Goal: Transaction & Acquisition: Register for event/course

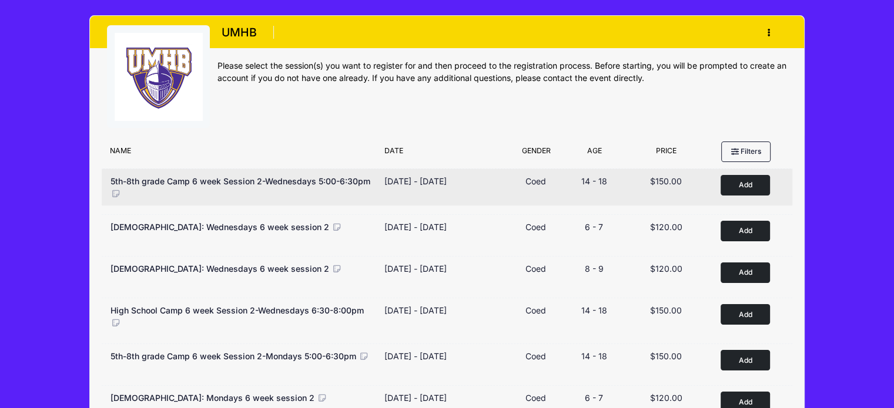
click at [751, 184] on button "Add to Cart" at bounding box center [744, 185] width 49 height 21
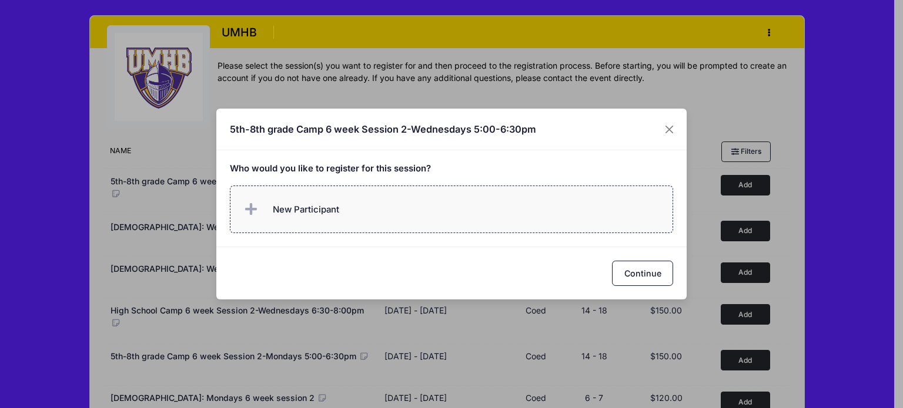
click at [316, 216] on span "New Participant" at bounding box center [306, 209] width 66 height 13
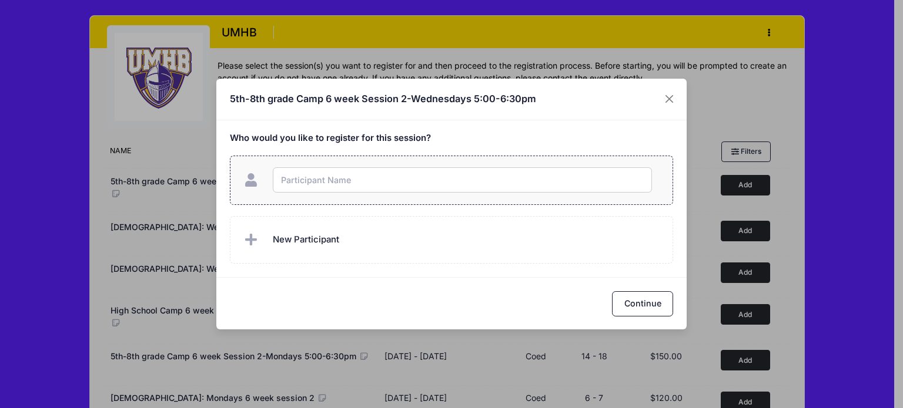
click at [313, 177] on input "text" at bounding box center [462, 179] width 379 height 25
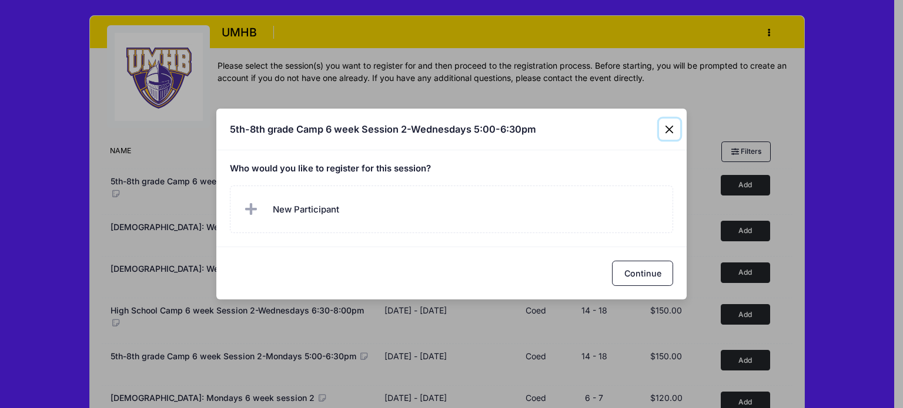
click at [666, 99] on div "5th-8th grade Camp 6 week Session 2-Wednesdays 5:00-6:30pm Who would you like t…" at bounding box center [451, 204] width 903 height 408
click at [666, 129] on button "Close" at bounding box center [669, 129] width 21 height 21
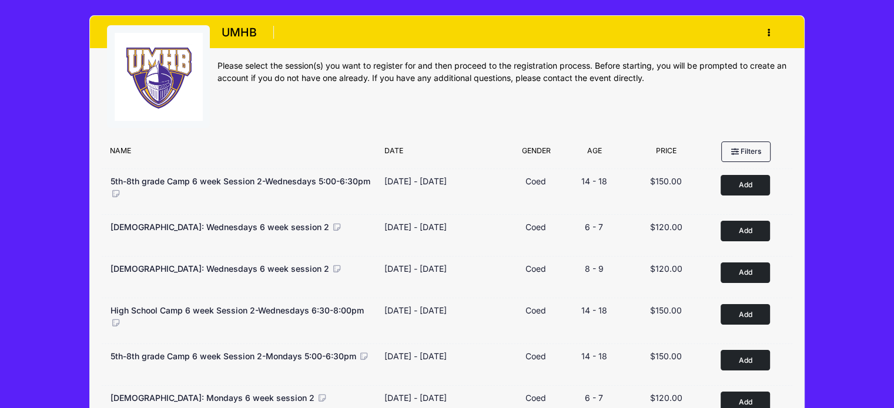
click at [769, 27] on button "button" at bounding box center [771, 32] width 32 height 21
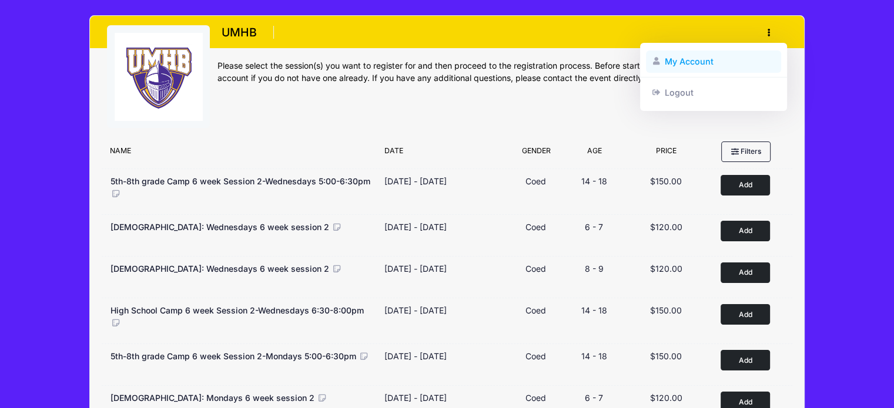
click at [686, 63] on link "My Account" at bounding box center [714, 62] width 136 height 22
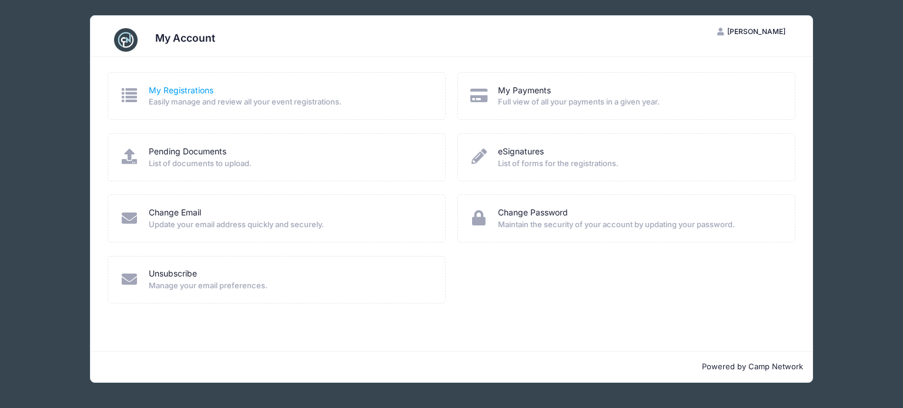
click at [171, 91] on link "My Registrations" at bounding box center [181, 91] width 65 height 12
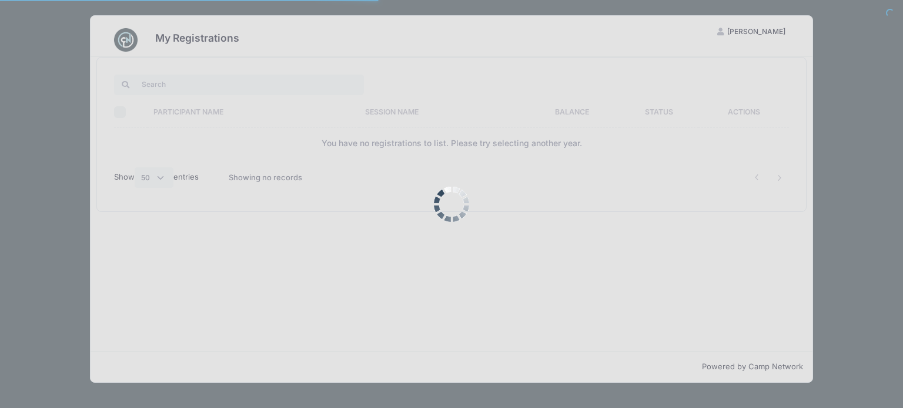
select select "50"
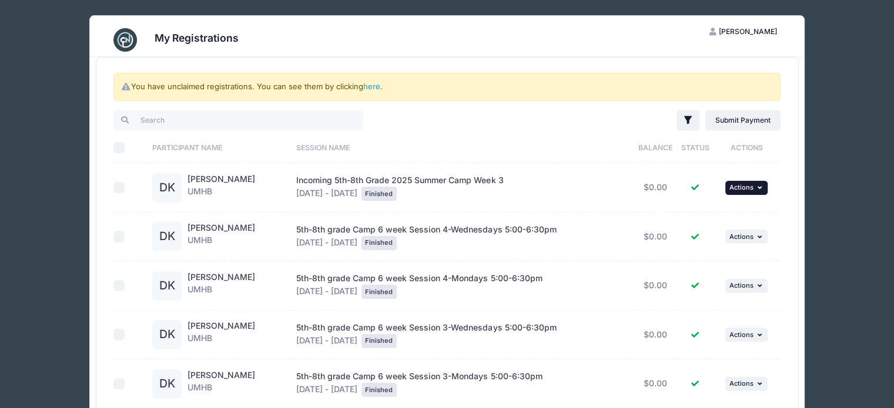
click at [742, 190] on button "... Actions" at bounding box center [746, 188] width 42 height 14
click at [372, 82] on link "here" at bounding box center [371, 86] width 17 height 9
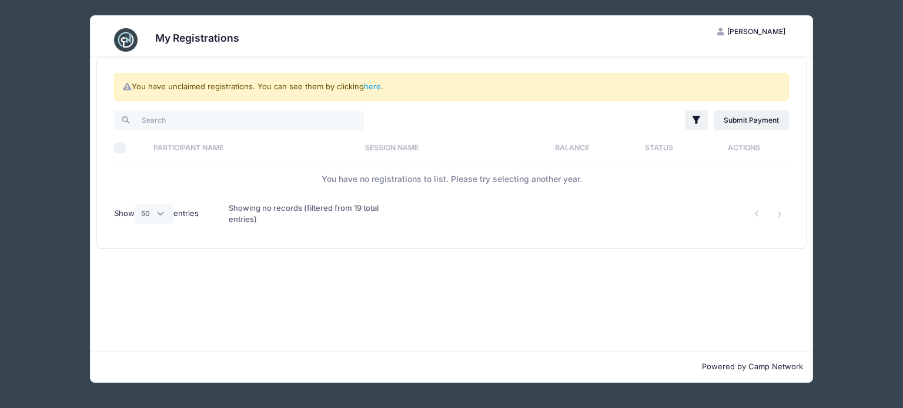
click at [121, 35] on img at bounding box center [126, 40] width 24 height 24
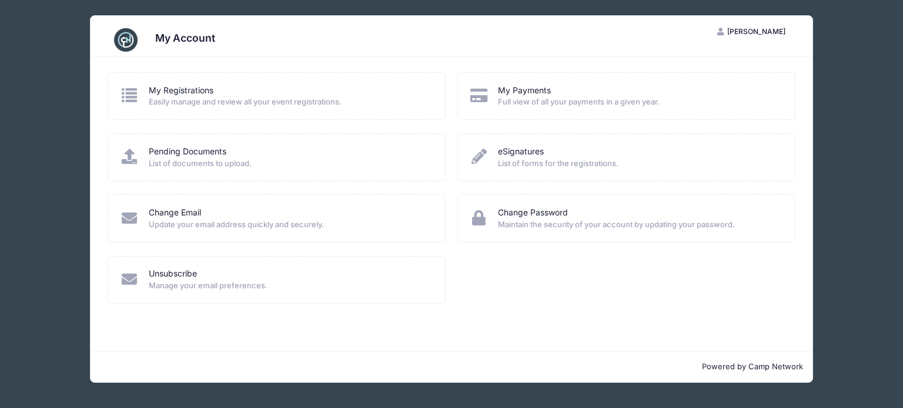
click at [28, 65] on div "My Account RK Ramakrishna Katragadda My Account Logout My Registrations Easily …" at bounding box center [451, 199] width 867 height 398
click at [551, 95] on div "My Payments" at bounding box center [638, 91] width 281 height 12
click at [878, 168] on div "My Account RK Ramakrishna Katragadda My Account Logout My Registrations Easily …" at bounding box center [451, 199] width 867 height 398
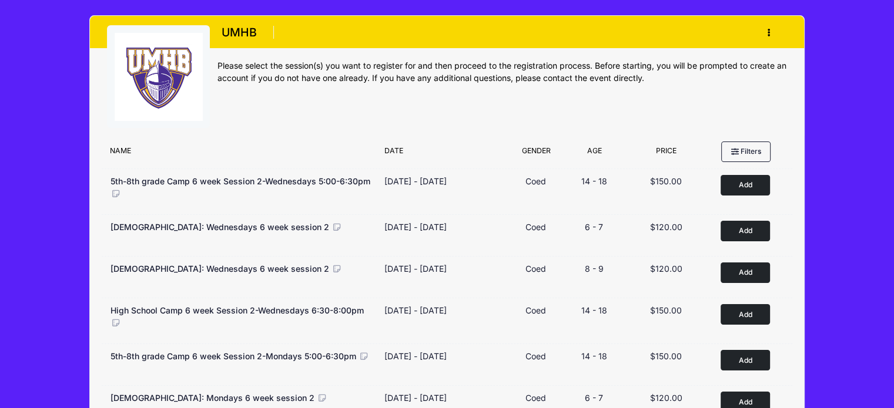
click at [766, 37] on button "button" at bounding box center [771, 32] width 32 height 21
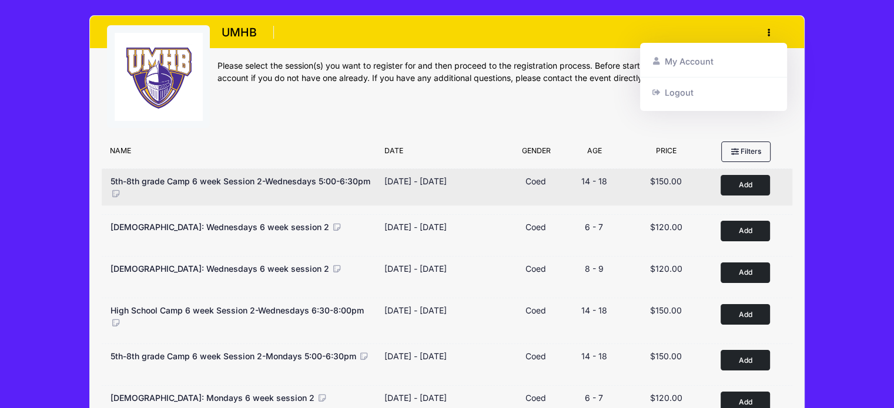
click at [750, 182] on button "Add to Cart" at bounding box center [744, 185] width 49 height 21
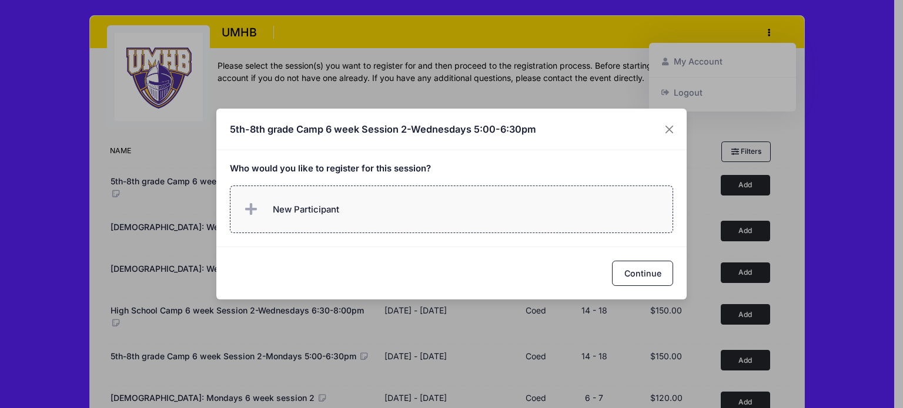
click at [448, 202] on label "New Participant" at bounding box center [452, 210] width 444 height 48
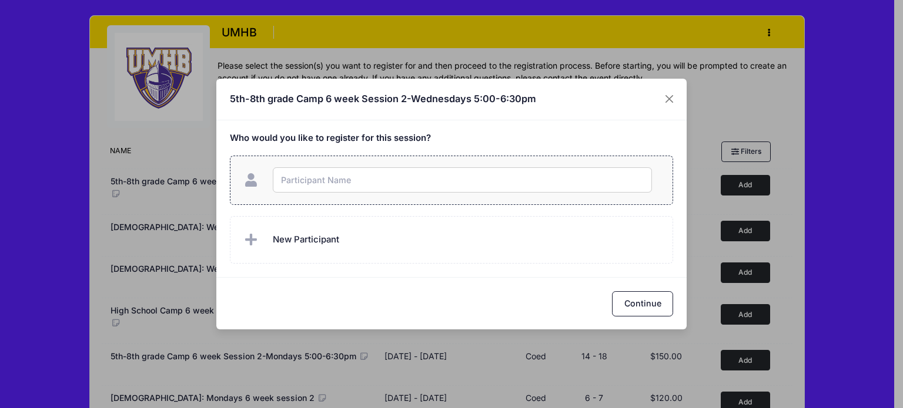
click at [299, 183] on input "text" at bounding box center [462, 179] width 379 height 25
type input "[PERSON_NAME]"
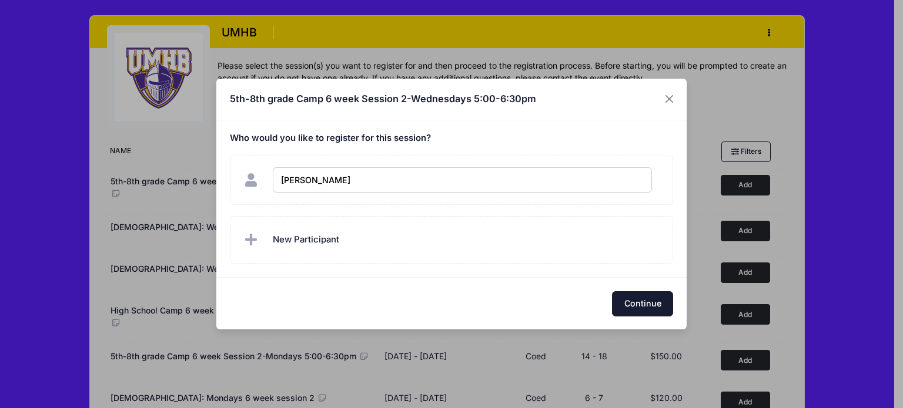
checkbox input "true"
click at [640, 303] on button "Continue" at bounding box center [642, 303] width 61 height 25
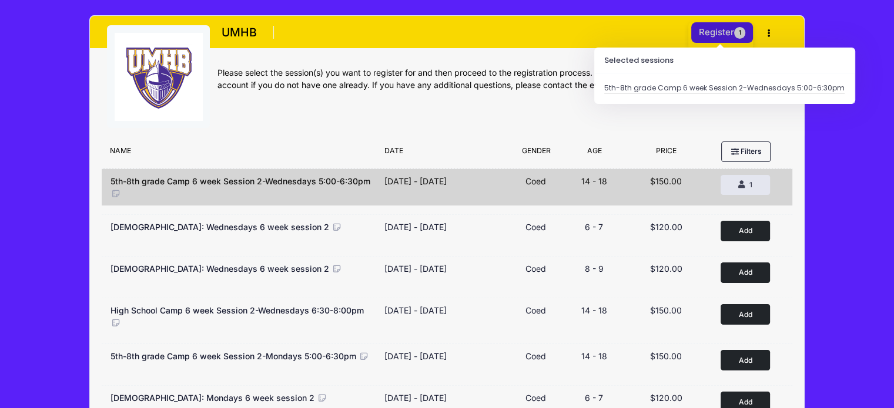
click at [713, 33] on button "Register 1" at bounding box center [722, 32] width 62 height 21
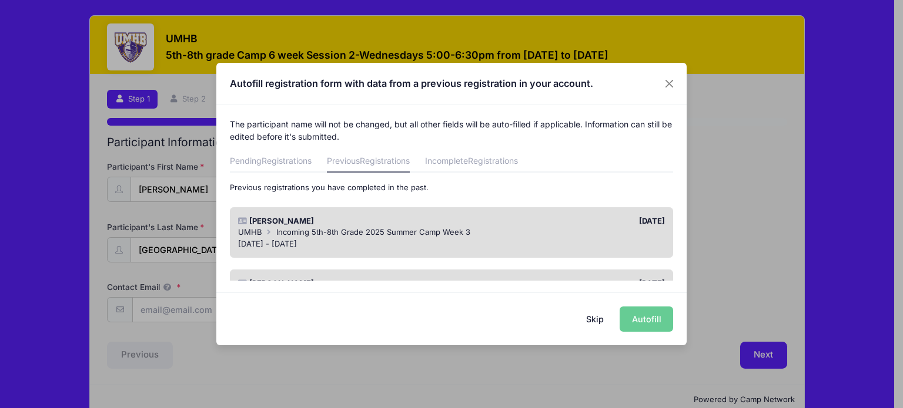
click at [643, 317] on div "Skip Autofill" at bounding box center [451, 319] width 470 height 52
click at [571, 225] on div "06/01/2025" at bounding box center [560, 222] width 219 height 12
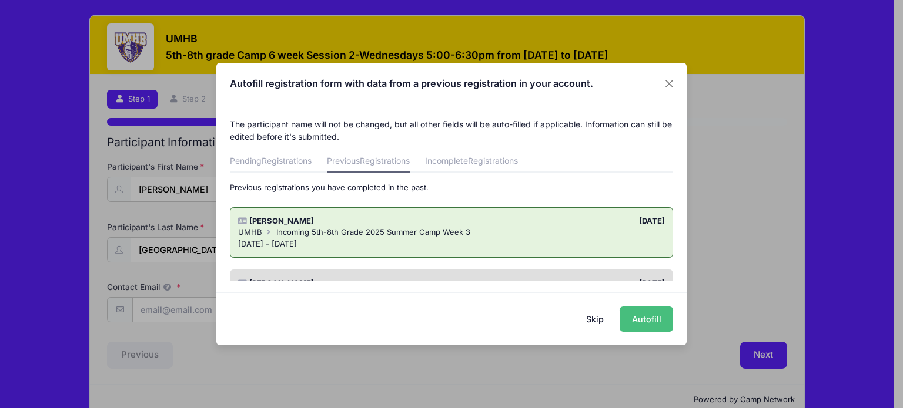
click at [651, 320] on button "Autofill" at bounding box center [645, 319] width 53 height 25
type input "[EMAIL_ADDRESS][DOMAIN_NAME]"
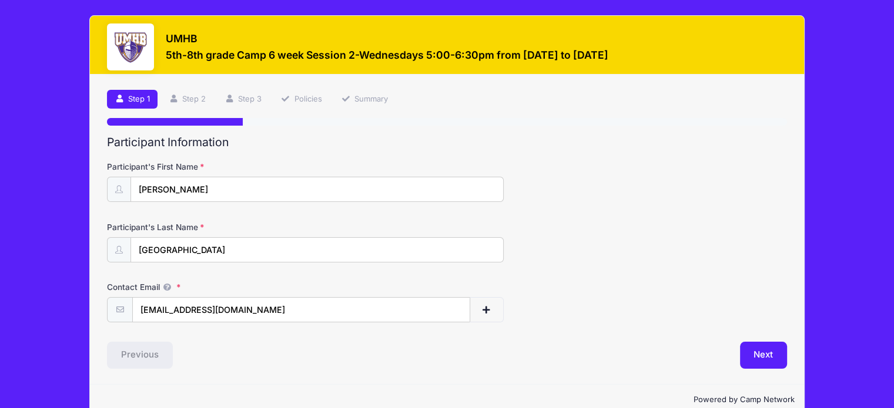
scroll to position [21, 0]
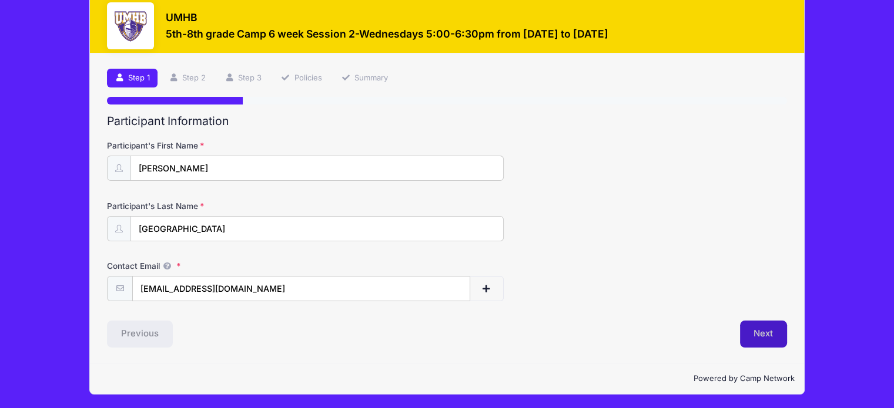
click at [755, 331] on button "Next" at bounding box center [764, 334] width 48 height 27
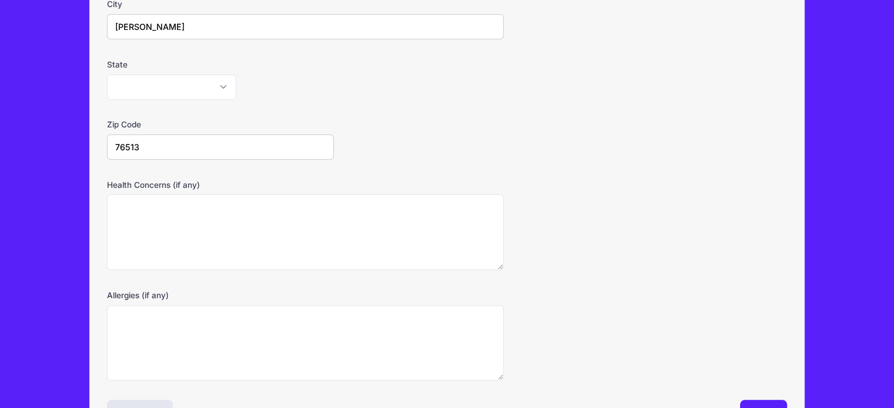
scroll to position [362, 0]
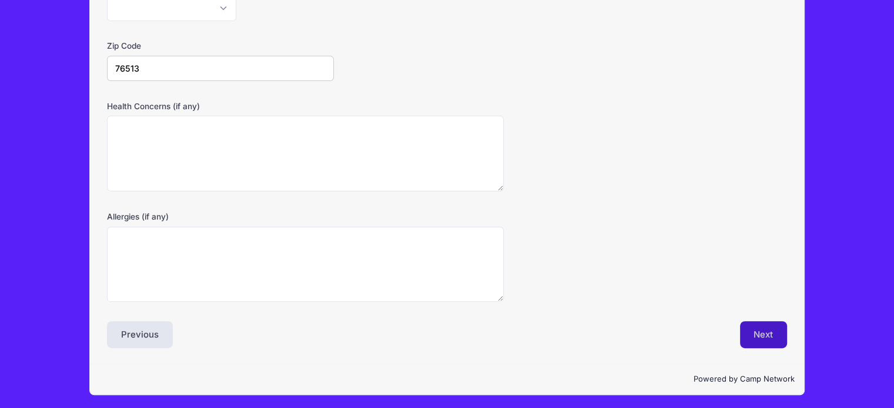
click at [767, 333] on button "Next" at bounding box center [764, 334] width 48 height 27
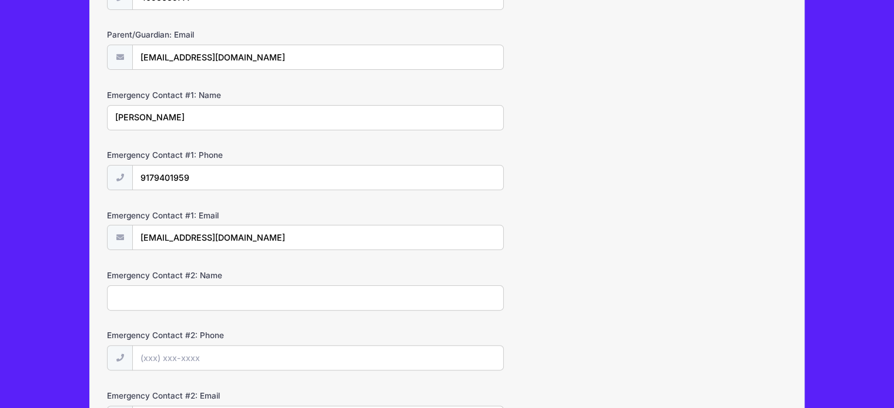
scroll to position [381, 0]
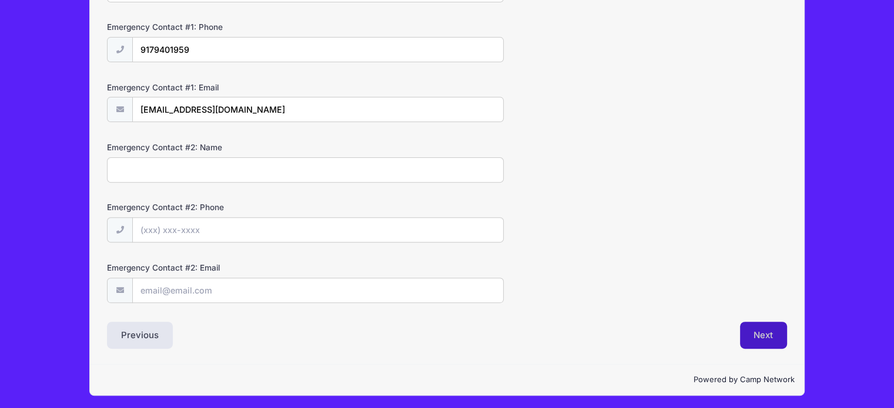
click at [764, 329] on button "Next" at bounding box center [764, 335] width 48 height 27
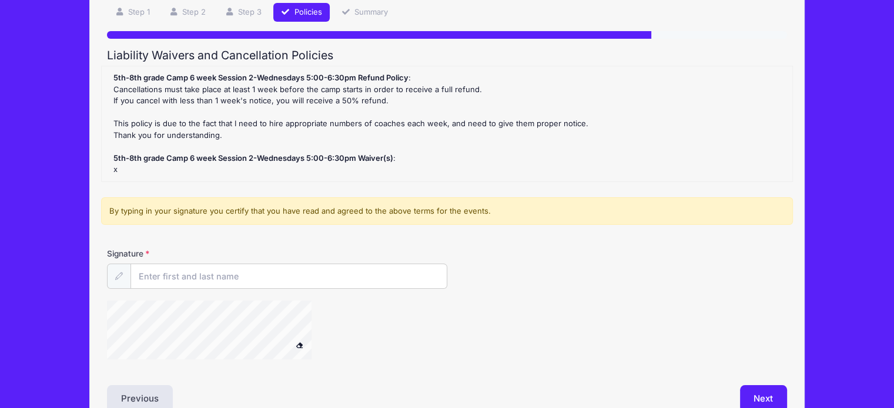
scroll to position [89, 0]
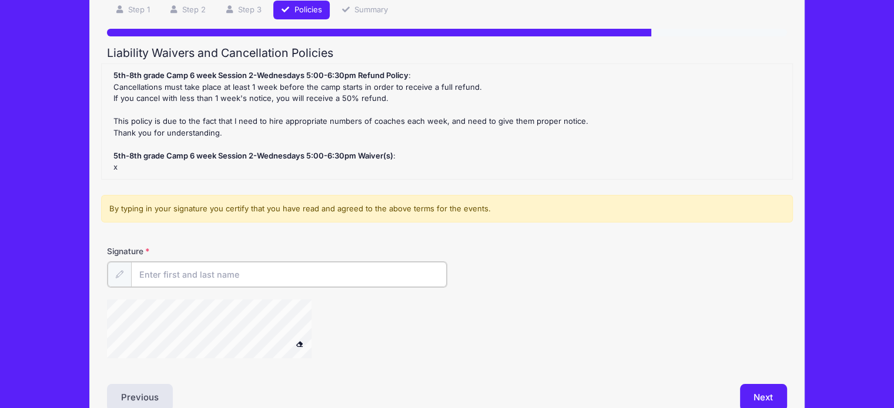
click at [179, 276] on input "Signature" at bounding box center [289, 274] width 316 height 25
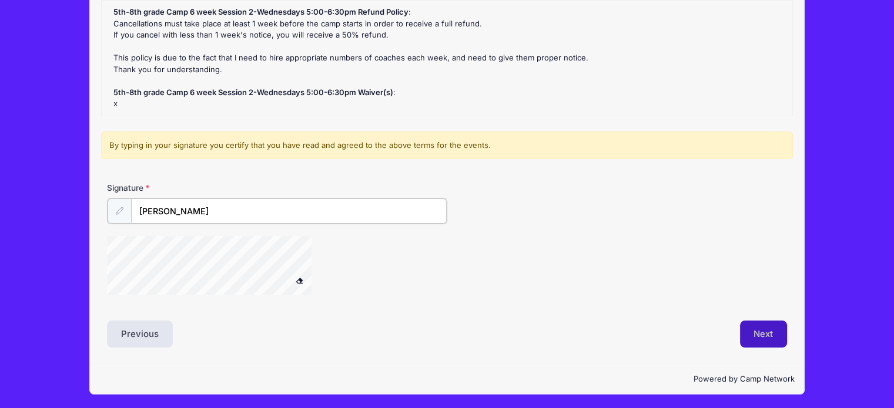
type input "Ramakrishna Katragadda"
click at [765, 326] on button "Next" at bounding box center [764, 334] width 48 height 27
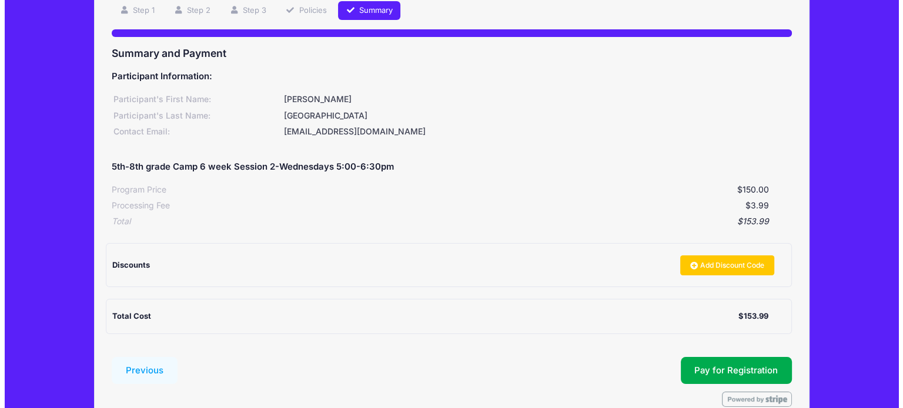
scroll to position [89, 0]
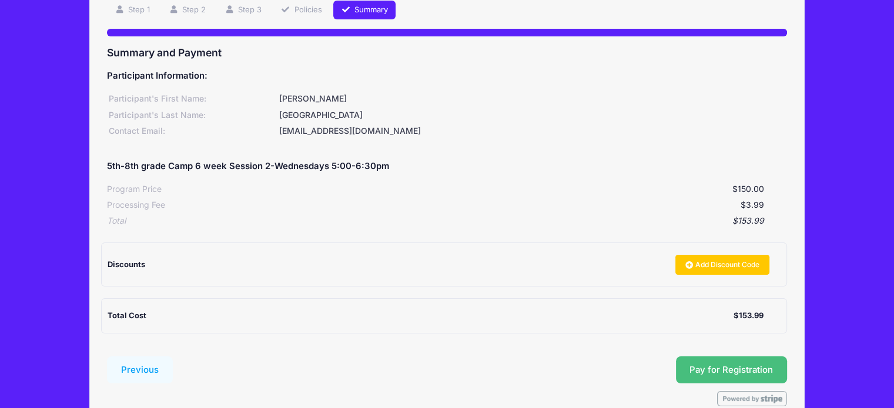
click at [737, 371] on button "Pay for Registration" at bounding box center [732, 370] width 112 height 27
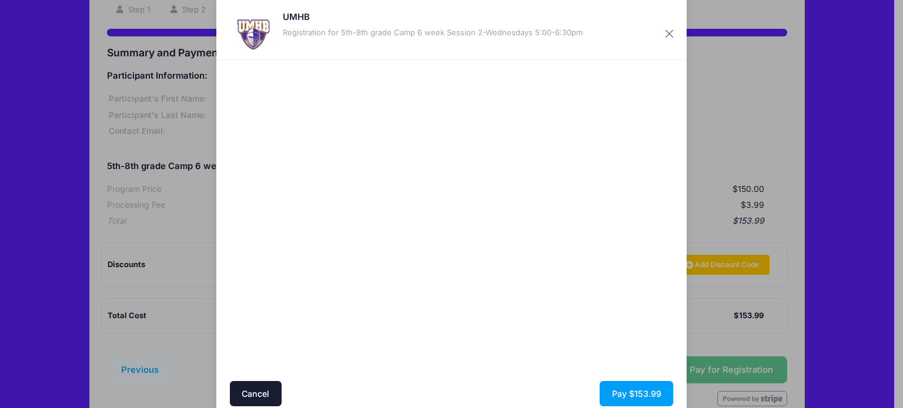
scroll to position [63, 0]
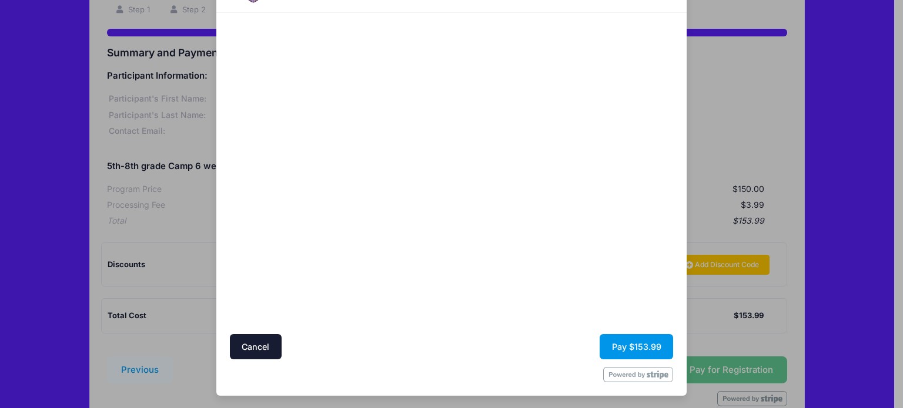
click at [621, 344] on button "Pay $153.99" at bounding box center [635, 346] width 73 height 25
